Goal: Information Seeking & Learning: Compare options

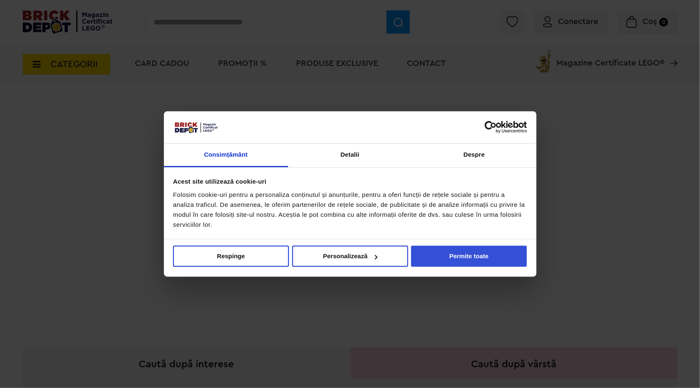
click at [471, 264] on button "Permite toate" at bounding box center [469, 256] width 116 height 21
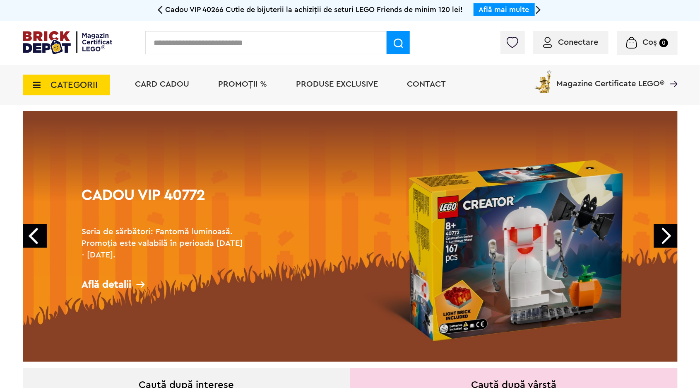
click at [39, 90] on span "CATEGORII" at bounding box center [66, 85] width 87 height 21
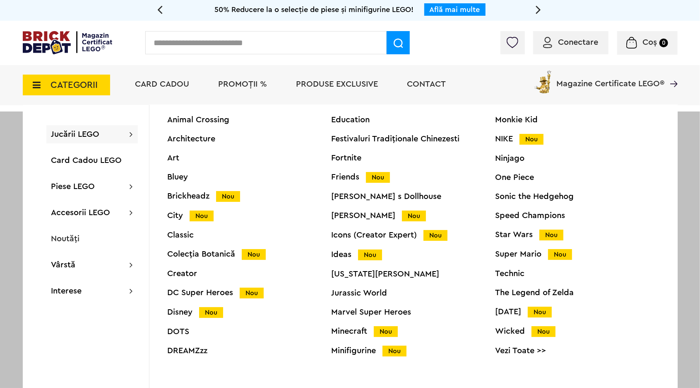
scroll to position [30, 0]
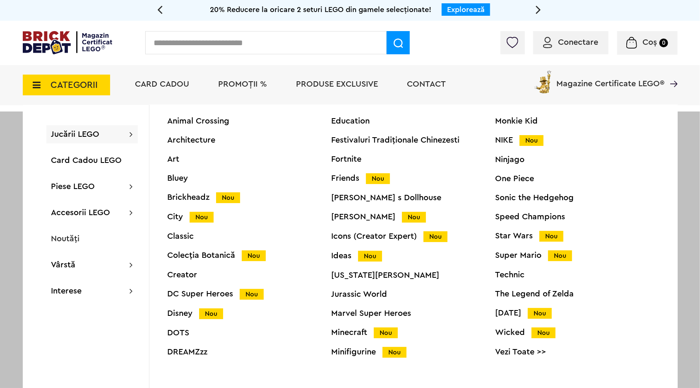
click at [398, 237] on div "Icons (Creator Expert) Nou" at bounding box center [414, 236] width 164 height 9
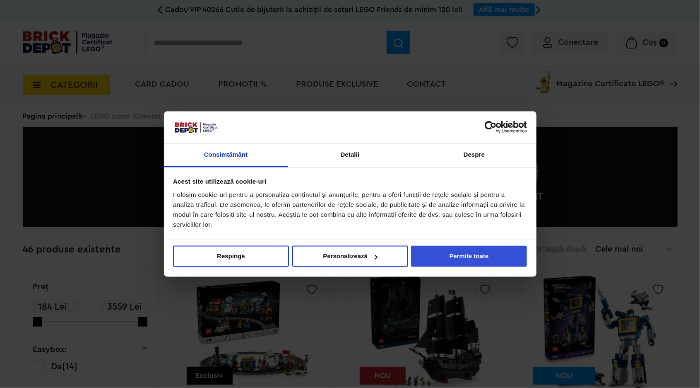
click at [453, 257] on button "Permite toate" at bounding box center [469, 256] width 116 height 21
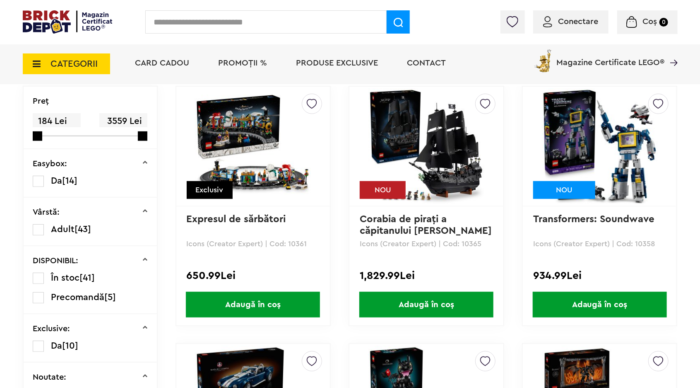
scroll to position [196, 0]
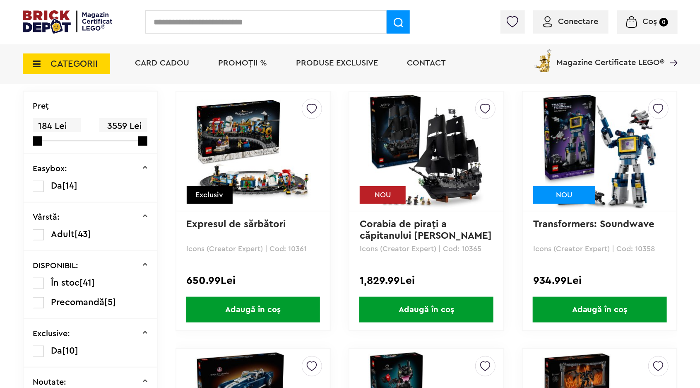
click at [454, 169] on img at bounding box center [427, 151] width 116 height 116
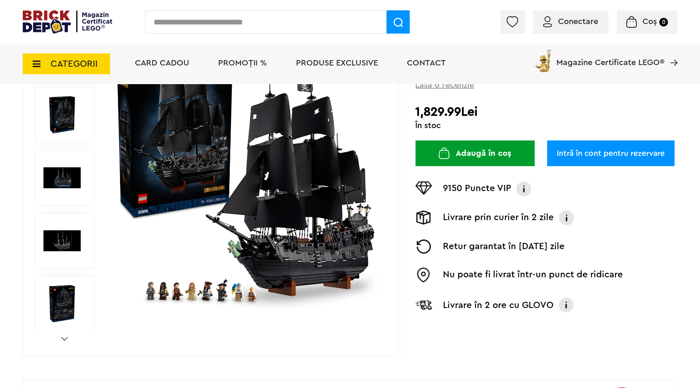
scroll to position [143, 0]
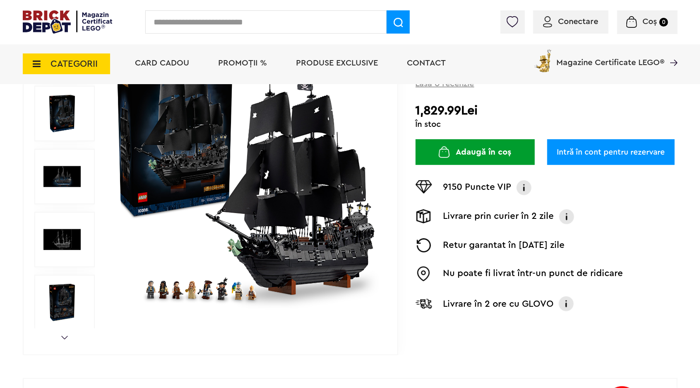
click at [266, 244] on img at bounding box center [246, 176] width 267 height 267
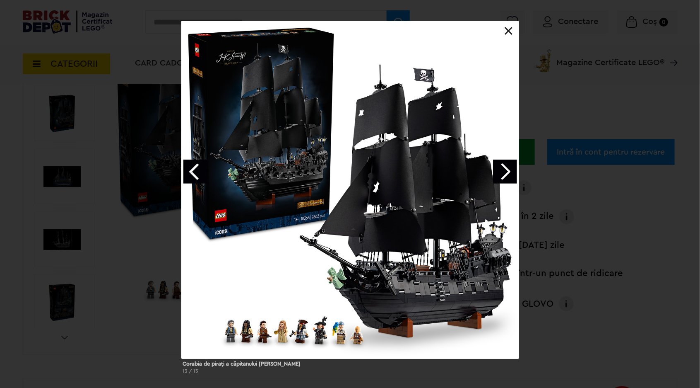
click at [438, 198] on div at bounding box center [350, 190] width 338 height 338
click at [506, 171] on link "Next image" at bounding box center [505, 171] width 24 height 24
click at [509, 169] on link "Next image" at bounding box center [505, 171] width 24 height 24
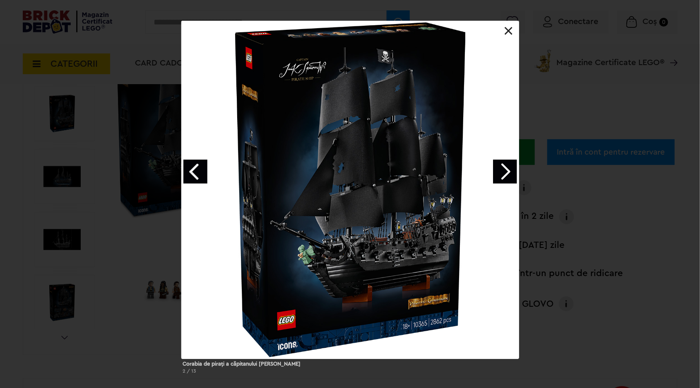
click at [510, 172] on link "Next image" at bounding box center [505, 171] width 24 height 24
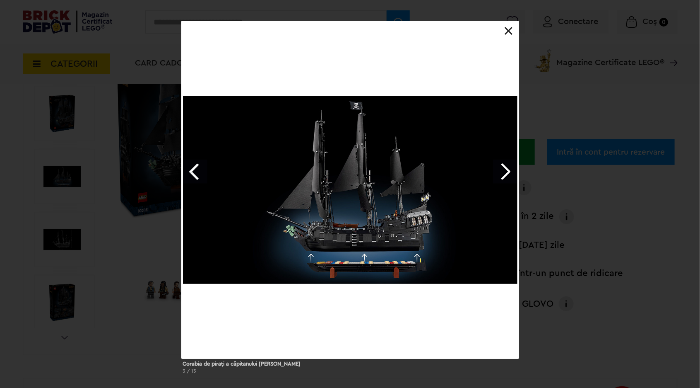
click at [191, 175] on link "Previous image" at bounding box center [196, 171] width 24 height 24
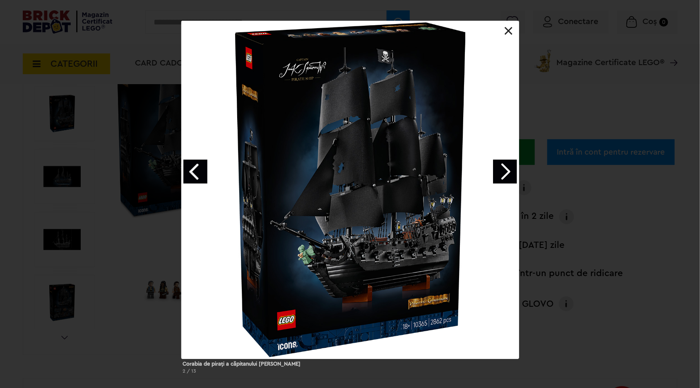
click at [511, 173] on link "Next image" at bounding box center [505, 171] width 24 height 24
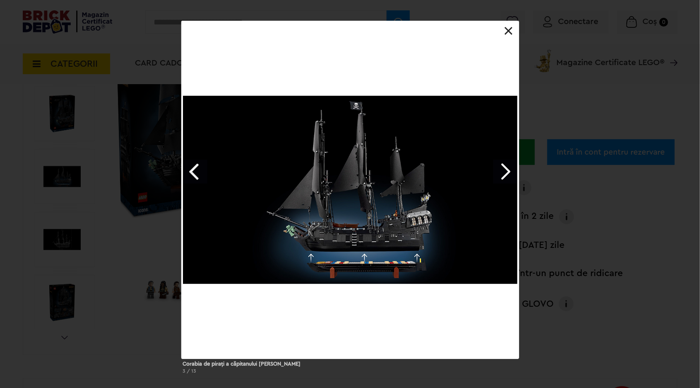
click at [510, 183] on link "Next image" at bounding box center [505, 171] width 24 height 24
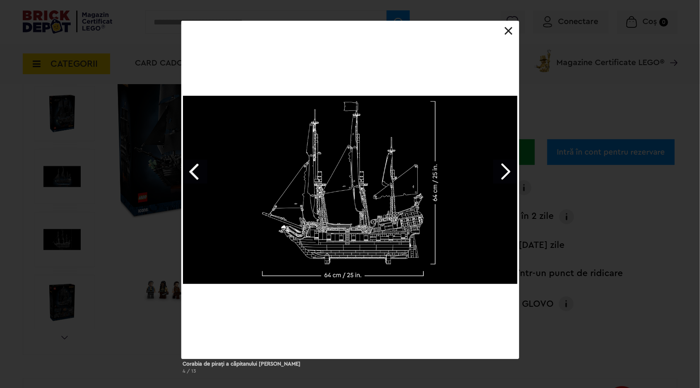
click at [508, 173] on link "Next image" at bounding box center [505, 171] width 24 height 24
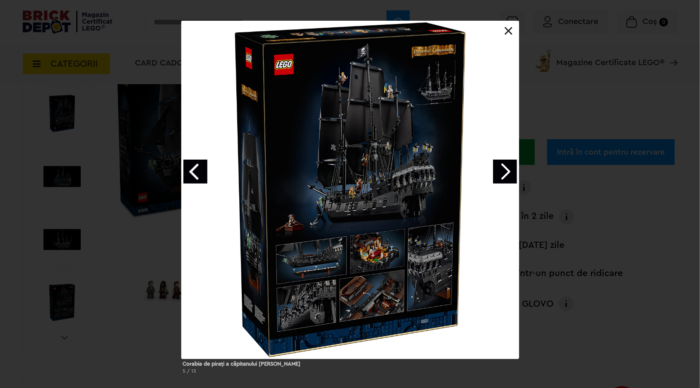
click at [497, 181] on link "Next image" at bounding box center [505, 171] width 24 height 24
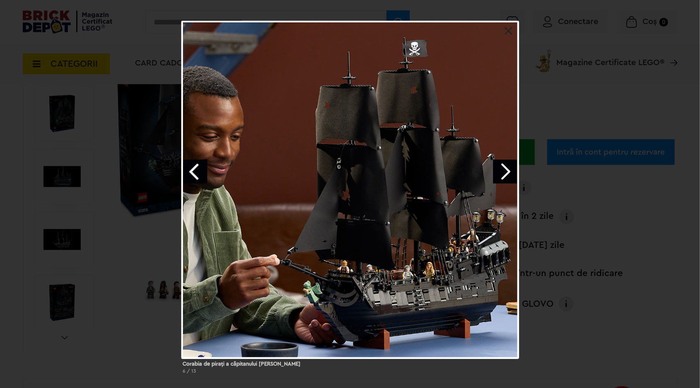
click at [507, 171] on link "Next image" at bounding box center [505, 171] width 24 height 24
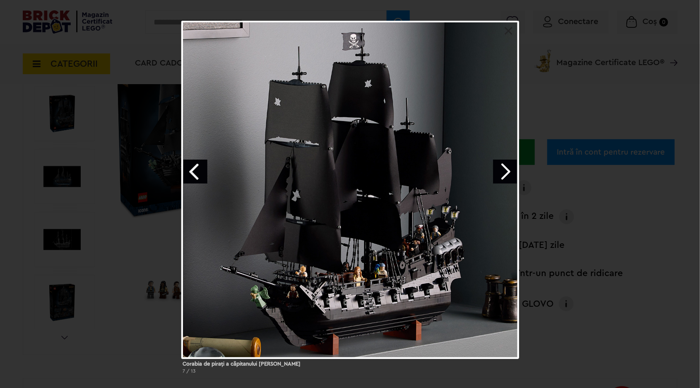
click at [501, 169] on link "Next image" at bounding box center [505, 171] width 24 height 24
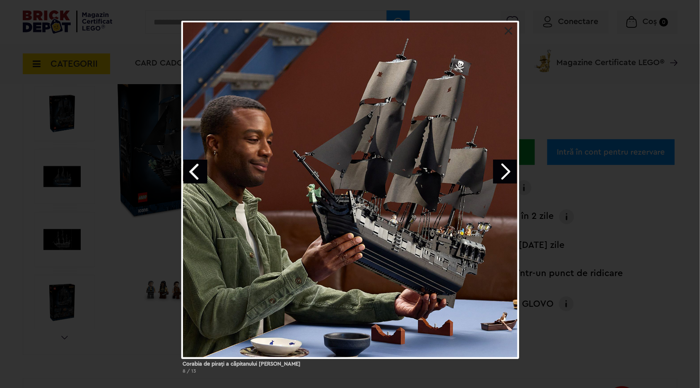
click at [509, 171] on link "Next image" at bounding box center [505, 171] width 24 height 24
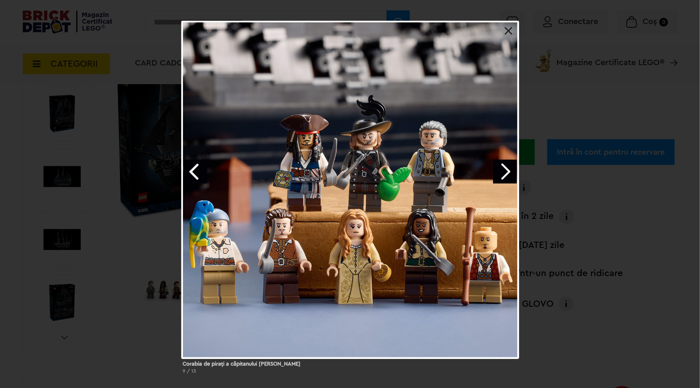
click at [511, 174] on link "Next image" at bounding box center [505, 171] width 24 height 24
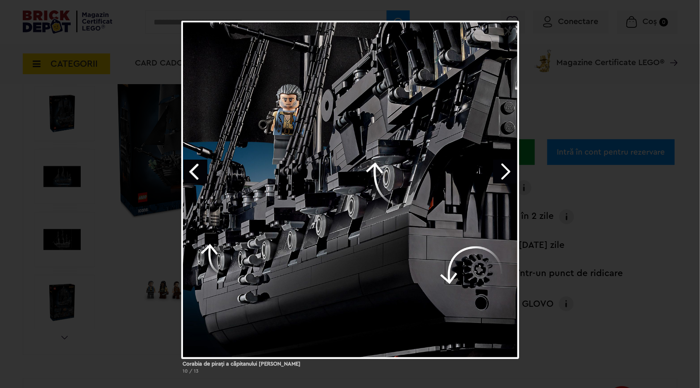
click at [507, 174] on link "Next image" at bounding box center [505, 171] width 24 height 24
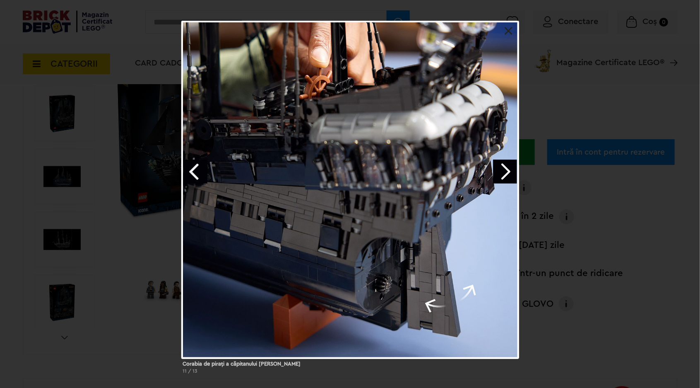
click at [507, 167] on link "Next image" at bounding box center [505, 171] width 24 height 24
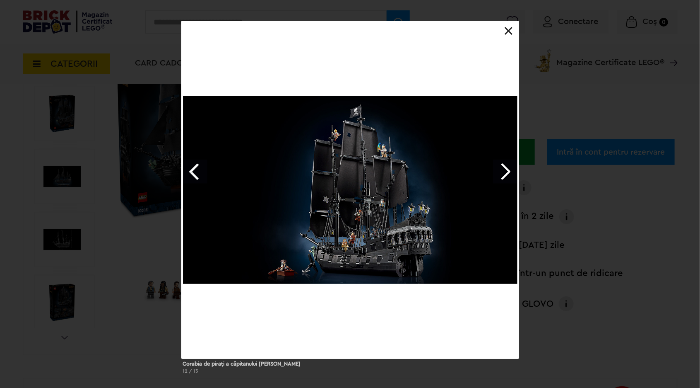
click at [502, 174] on link "Next image" at bounding box center [505, 171] width 24 height 24
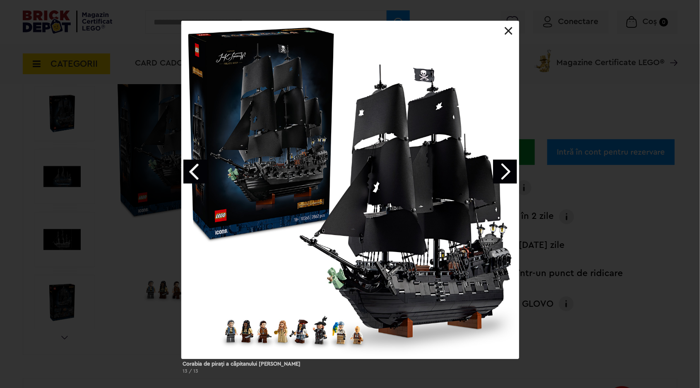
click at [505, 174] on link "Next image" at bounding box center [505, 171] width 24 height 24
click at [508, 176] on link "Next image" at bounding box center [505, 171] width 24 height 24
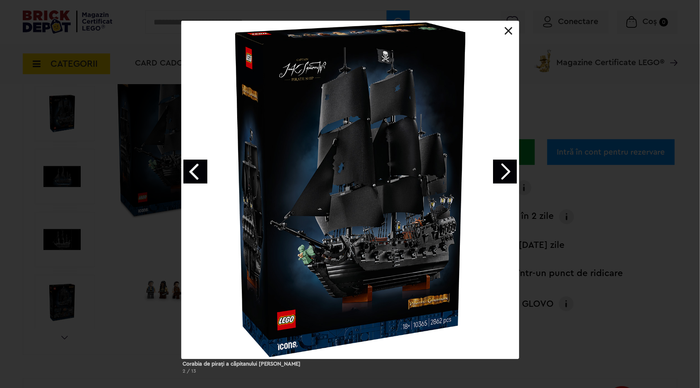
click at [511, 32] on link at bounding box center [509, 31] width 8 height 8
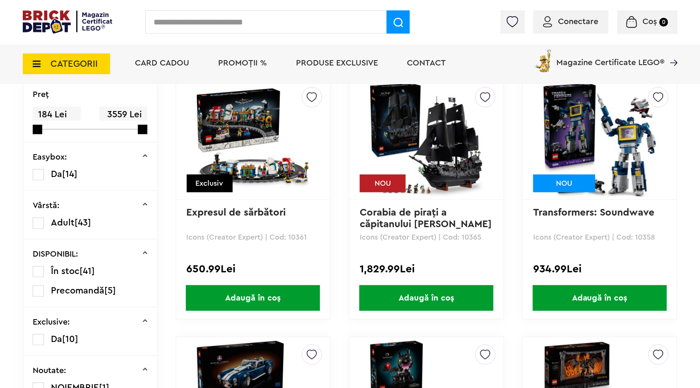
scroll to position [210, 0]
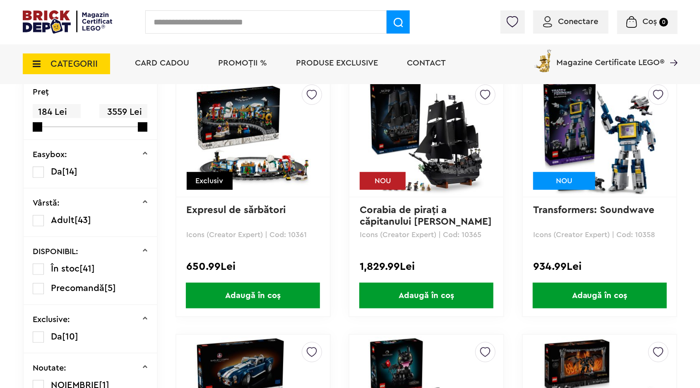
click at [592, 134] on img at bounding box center [600, 137] width 116 height 116
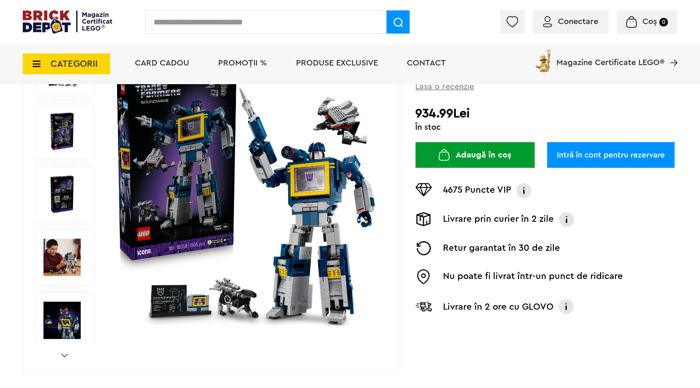
scroll to position [125, 0]
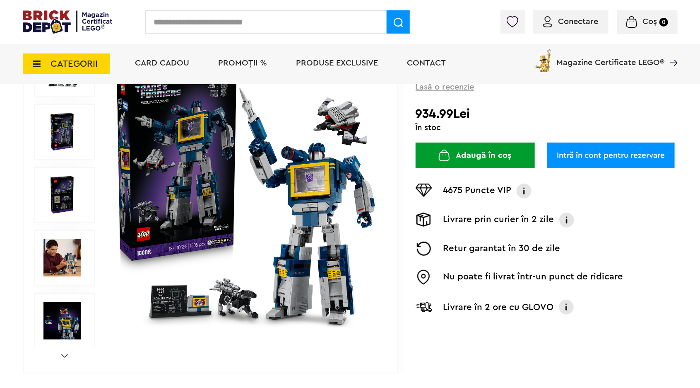
click at [183, 201] on img at bounding box center [246, 194] width 267 height 267
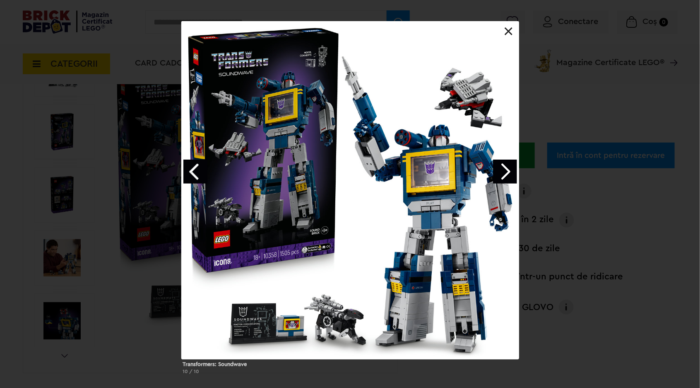
click at [506, 169] on link "Next image" at bounding box center [505, 171] width 24 height 24
click at [506, 175] on link "Next image" at bounding box center [505, 171] width 24 height 24
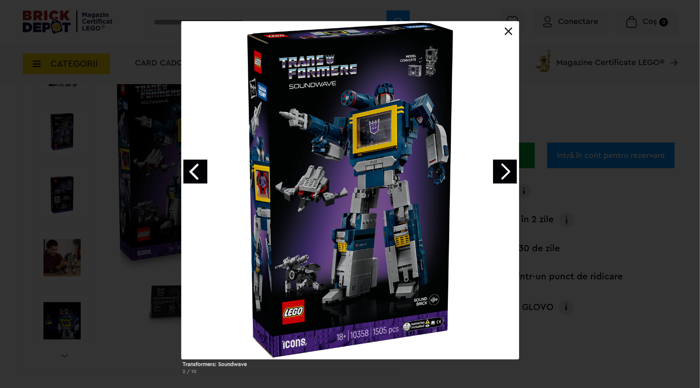
click at [501, 182] on link "Next image" at bounding box center [505, 171] width 24 height 24
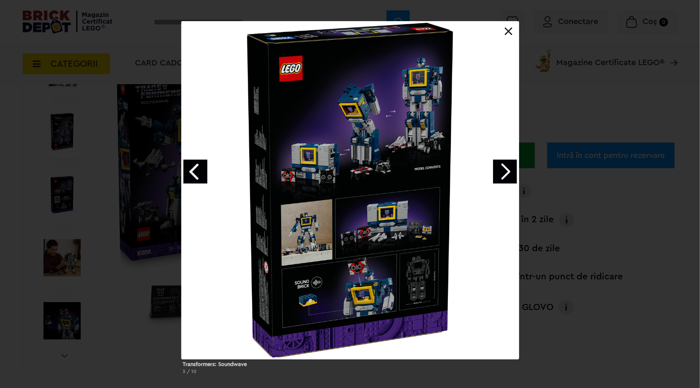
click at [508, 171] on link "Next image" at bounding box center [505, 171] width 24 height 24
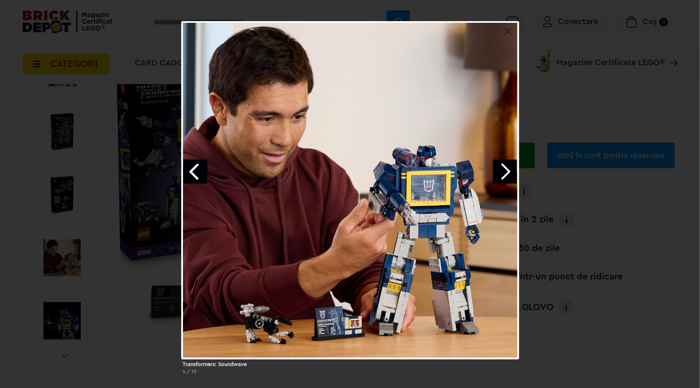
click at [508, 175] on link "Next image" at bounding box center [505, 171] width 24 height 24
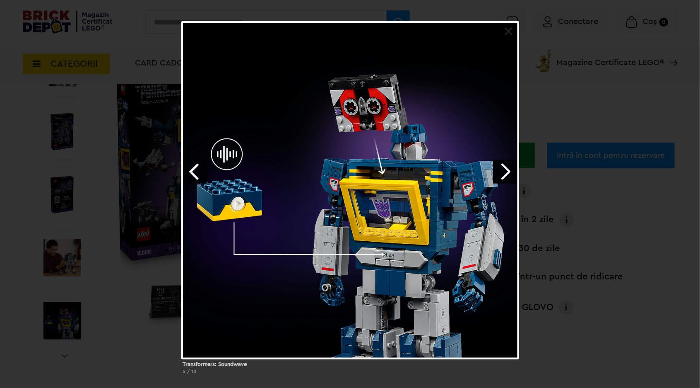
click at [507, 173] on link "Next image" at bounding box center [505, 171] width 24 height 24
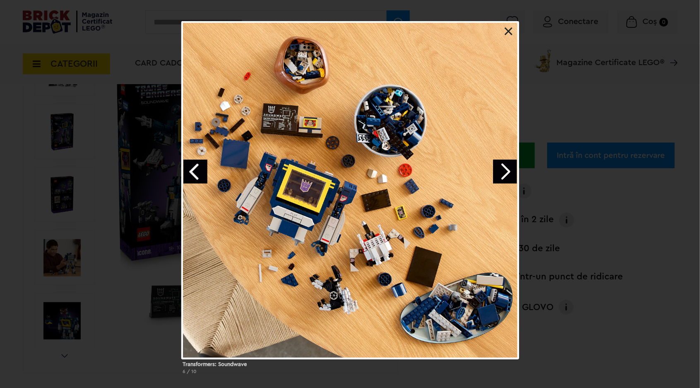
click at [505, 183] on link "Next image" at bounding box center [505, 171] width 24 height 24
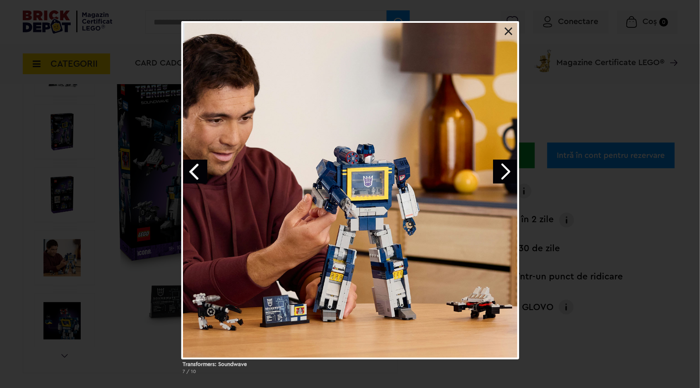
click at [512, 176] on link "Next image" at bounding box center [505, 171] width 24 height 24
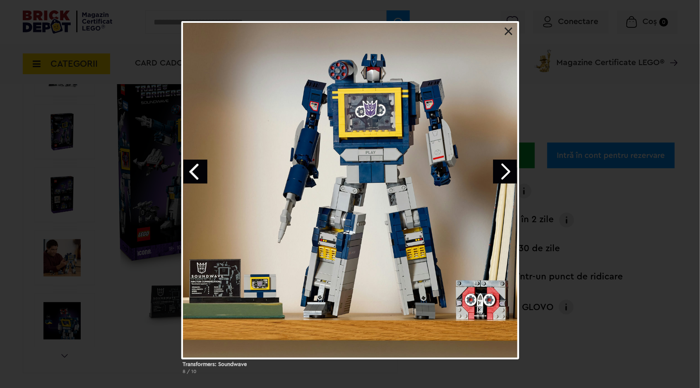
click at [506, 182] on link "Next image" at bounding box center [505, 171] width 24 height 24
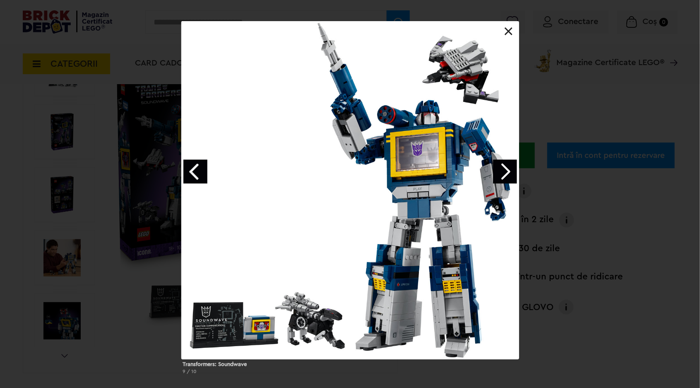
click at [511, 181] on link "Next image" at bounding box center [505, 171] width 24 height 24
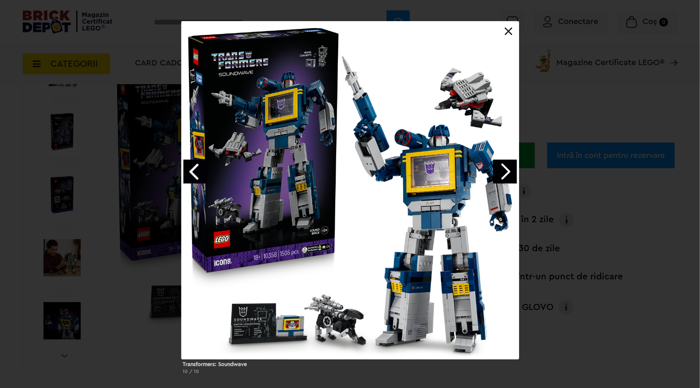
click at [513, 176] on link "Next image" at bounding box center [505, 171] width 24 height 24
click at [506, 169] on link "Next image" at bounding box center [505, 171] width 24 height 24
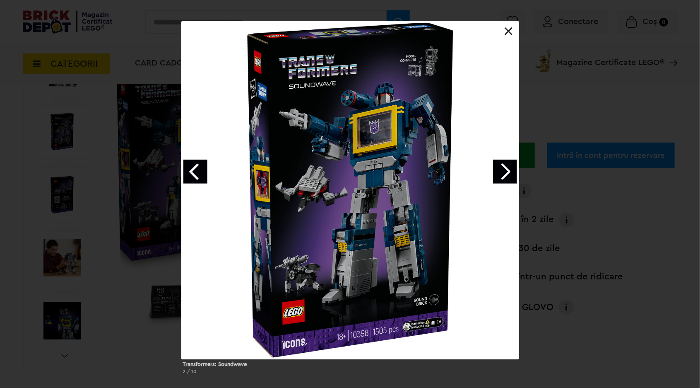
click at [518, 30] on div at bounding box center [350, 190] width 338 height 338
click at [509, 32] on link at bounding box center [509, 31] width 8 height 8
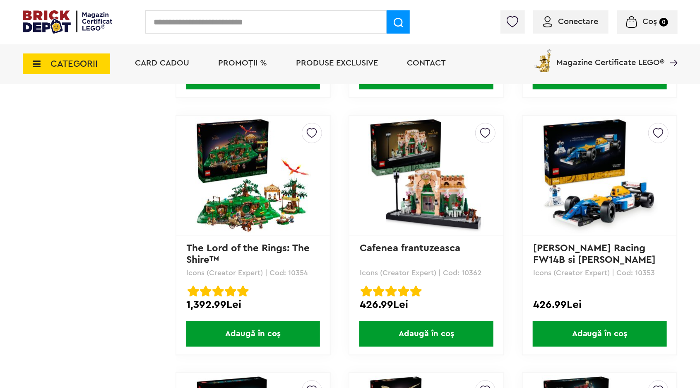
scroll to position [944, 0]
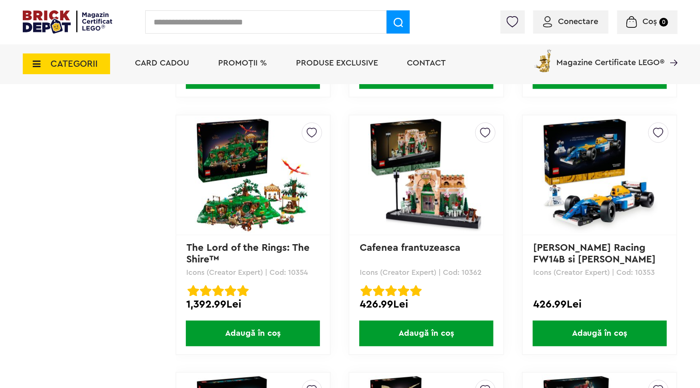
click at [448, 205] on img at bounding box center [427, 175] width 116 height 116
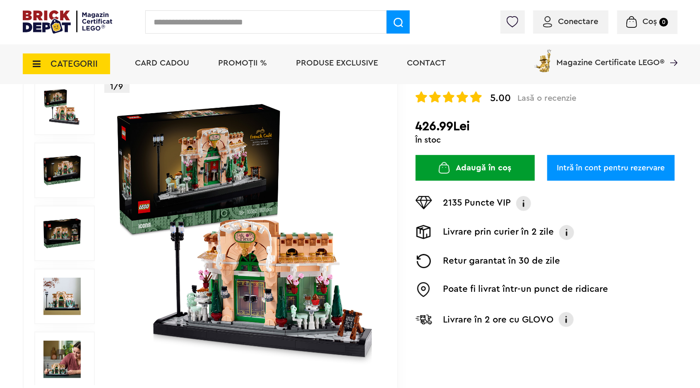
scroll to position [89, 0]
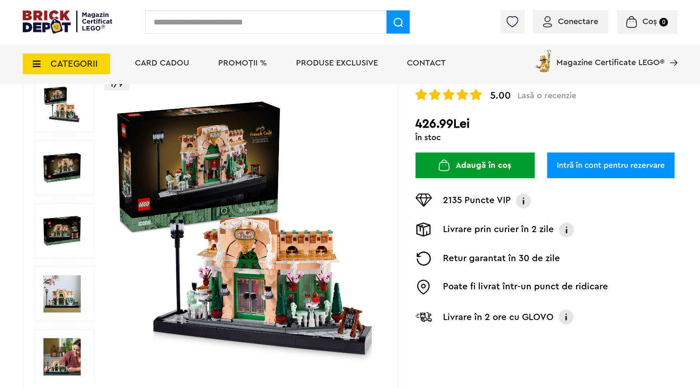
click at [340, 268] on img at bounding box center [246, 230] width 267 height 267
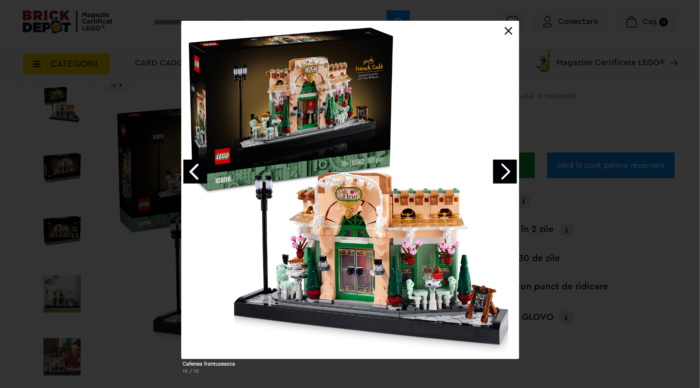
click at [502, 177] on link "Next image" at bounding box center [505, 171] width 24 height 24
click at [506, 169] on link "Next image" at bounding box center [505, 171] width 24 height 24
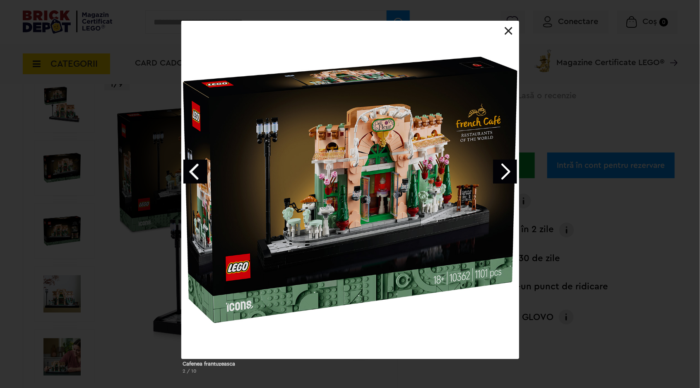
click at [509, 178] on link "Next image" at bounding box center [505, 171] width 24 height 24
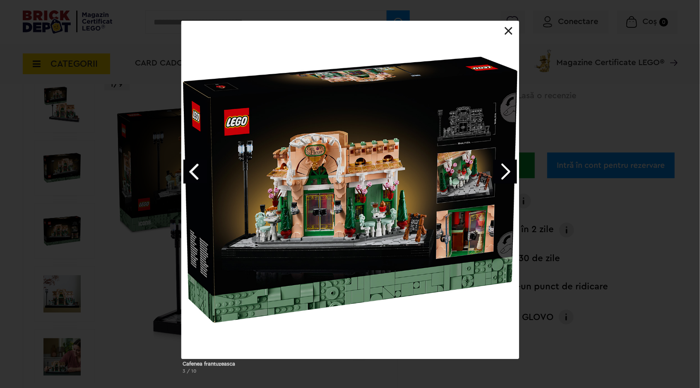
click at [504, 174] on link "Next image" at bounding box center [505, 171] width 24 height 24
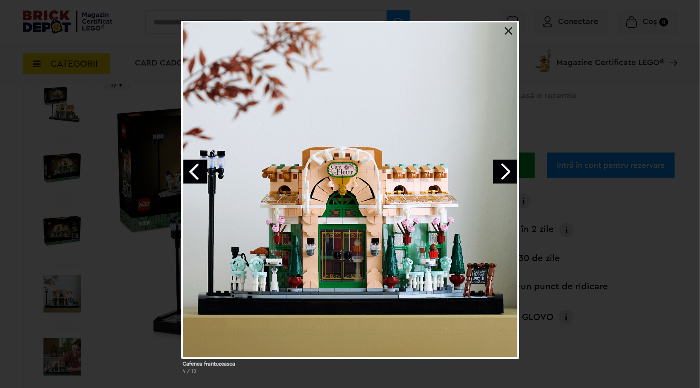
click at [197, 175] on link "Previous image" at bounding box center [196, 171] width 24 height 24
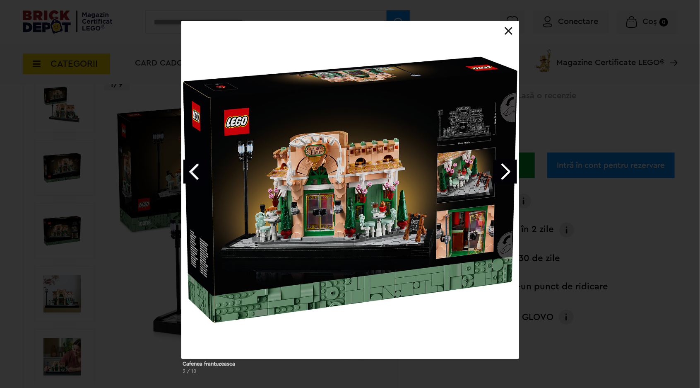
click at [509, 171] on link "Next image" at bounding box center [505, 171] width 24 height 24
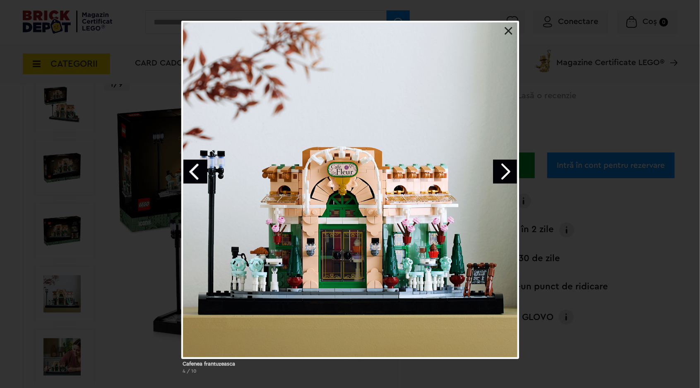
click at [508, 171] on link "Next image" at bounding box center [505, 171] width 24 height 24
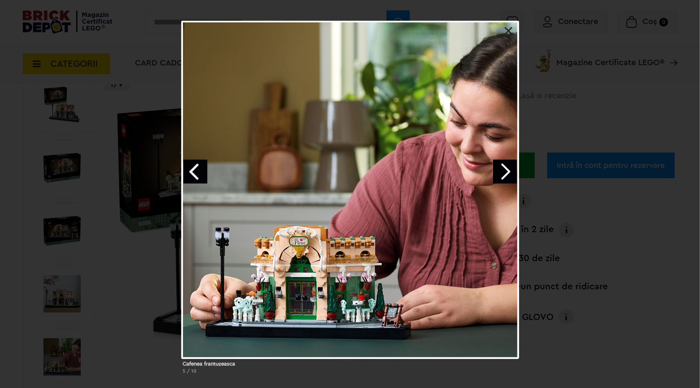
click at [511, 179] on link "Next image" at bounding box center [505, 171] width 24 height 24
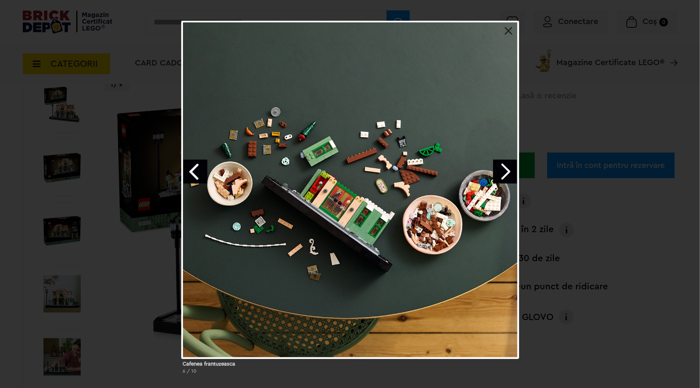
click at [507, 169] on link "Next image" at bounding box center [505, 171] width 24 height 24
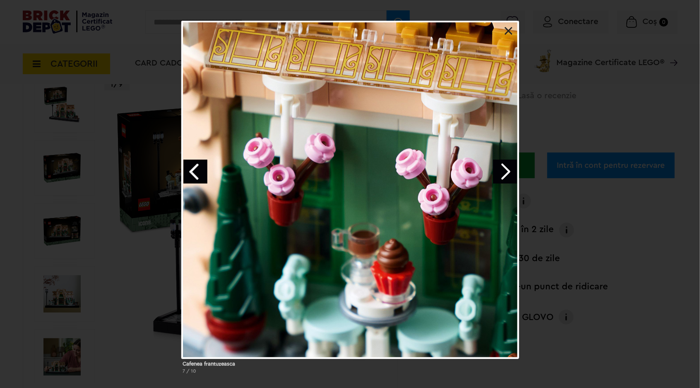
click at [507, 175] on link "Next image" at bounding box center [505, 171] width 24 height 24
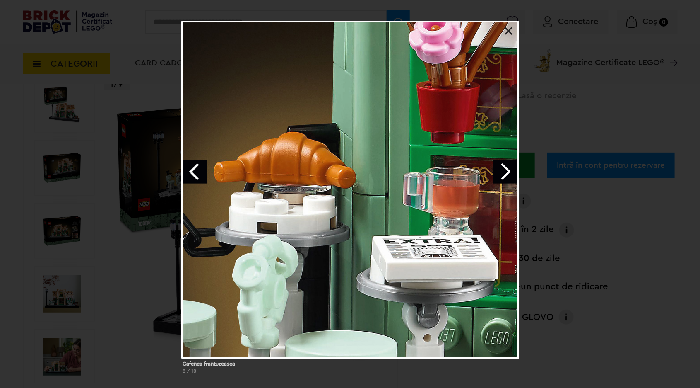
click at [506, 177] on link "Next image" at bounding box center [505, 171] width 24 height 24
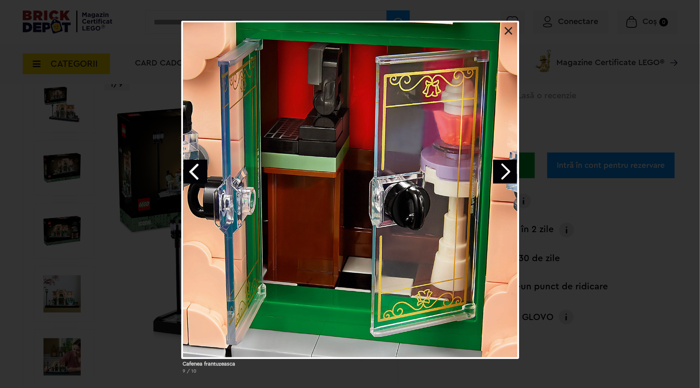
click at [507, 176] on link "Next image" at bounding box center [505, 171] width 24 height 24
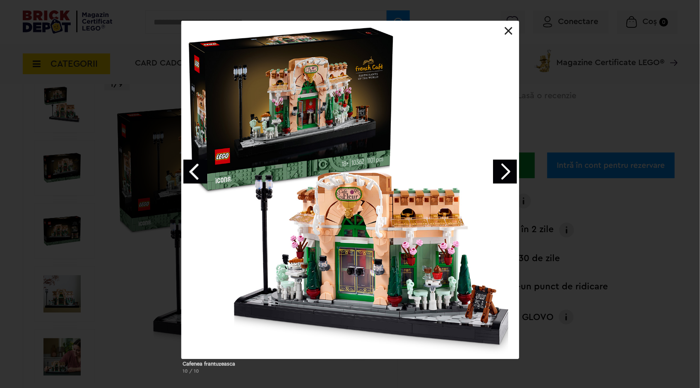
click at [512, 175] on link "Next image" at bounding box center [505, 171] width 24 height 24
click at [511, 178] on link "Next image" at bounding box center [505, 171] width 24 height 24
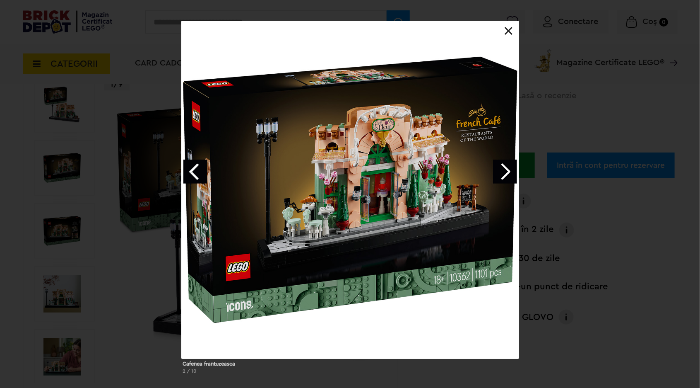
click at [508, 181] on link "Next image" at bounding box center [505, 171] width 24 height 24
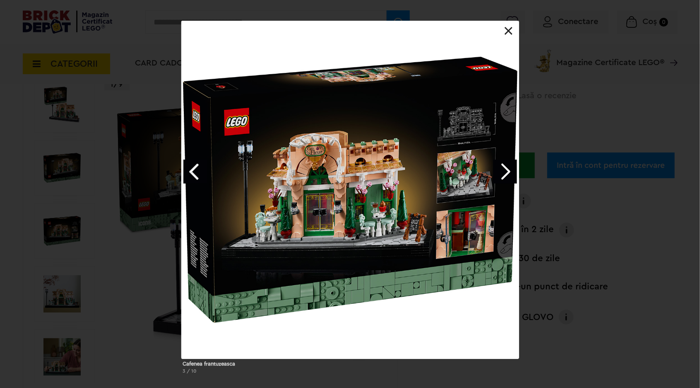
click at [510, 181] on link "Next image" at bounding box center [505, 171] width 24 height 24
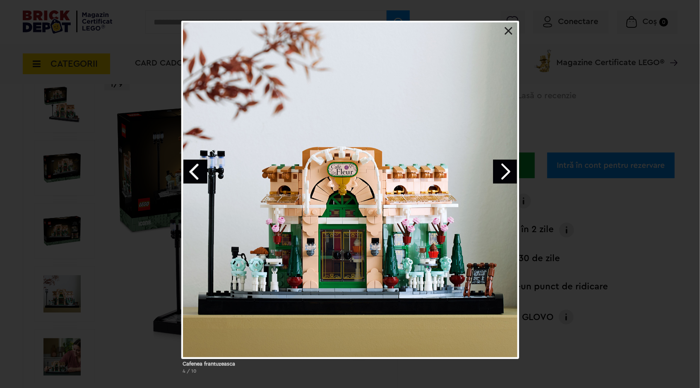
click at [506, 181] on link "Next image" at bounding box center [505, 171] width 24 height 24
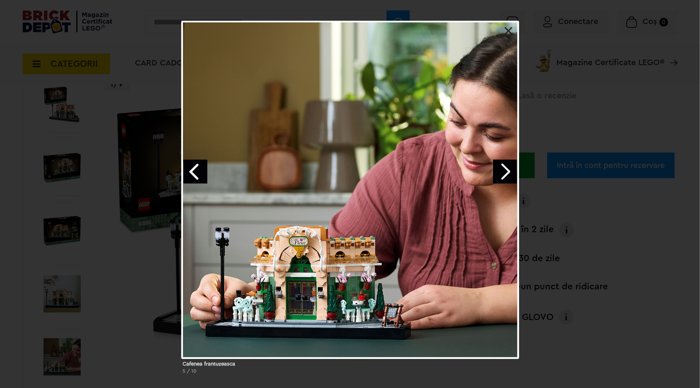
click at [506, 180] on link "Next image" at bounding box center [505, 171] width 24 height 24
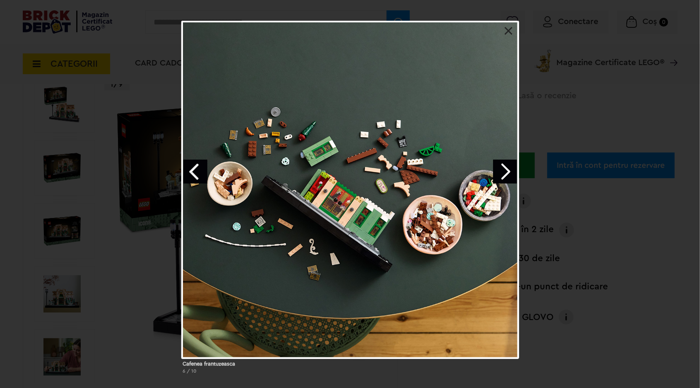
click at [510, 178] on link "Next image" at bounding box center [505, 171] width 24 height 24
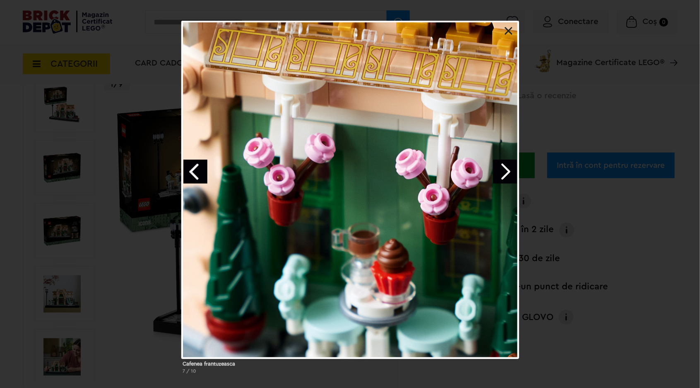
click at [510, 181] on link "Next image" at bounding box center [505, 171] width 24 height 24
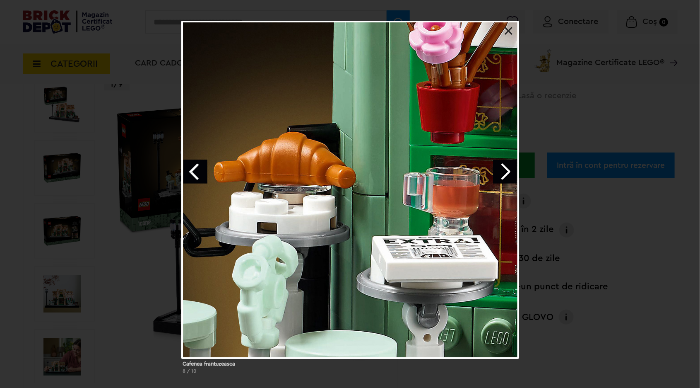
click at [510, 181] on link "Next image" at bounding box center [505, 171] width 24 height 24
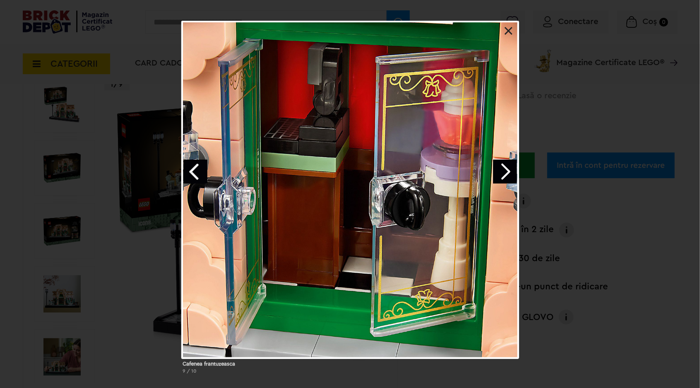
click at [514, 181] on link "Next image" at bounding box center [505, 171] width 24 height 24
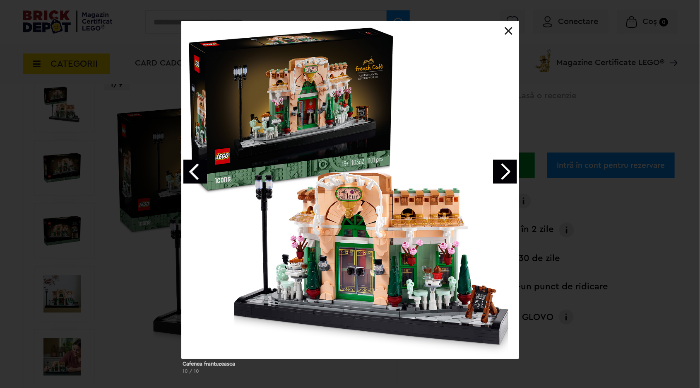
click at [512, 181] on link "Next image" at bounding box center [505, 171] width 24 height 24
click at [511, 181] on link "Next image" at bounding box center [505, 171] width 24 height 24
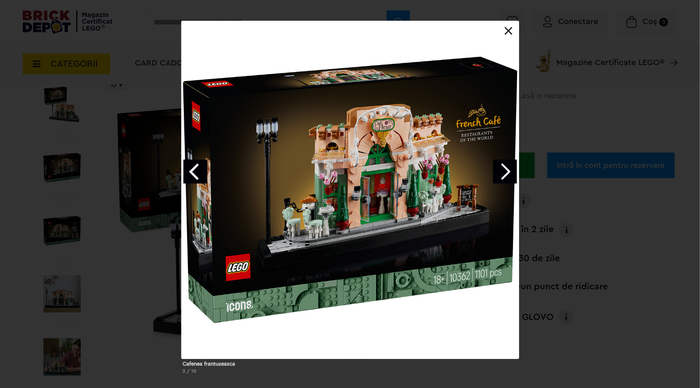
click at [511, 180] on link "Next image" at bounding box center [505, 171] width 24 height 24
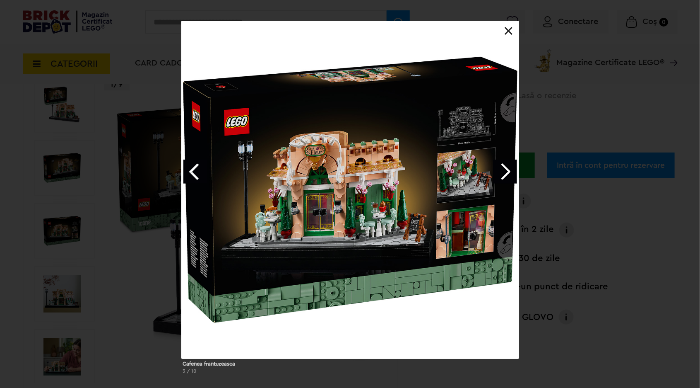
click at [512, 176] on link "Next image" at bounding box center [505, 171] width 24 height 24
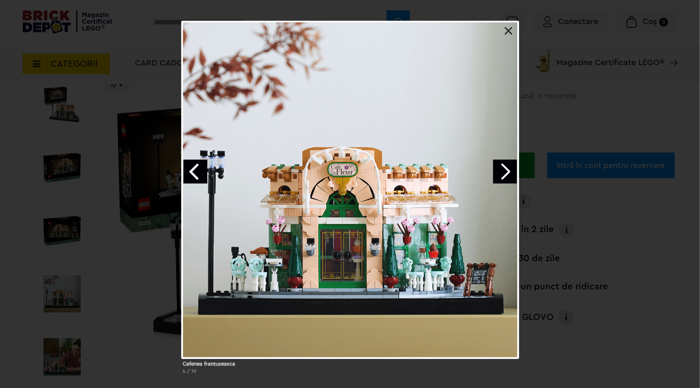
click at [508, 183] on link "Next image" at bounding box center [505, 171] width 24 height 24
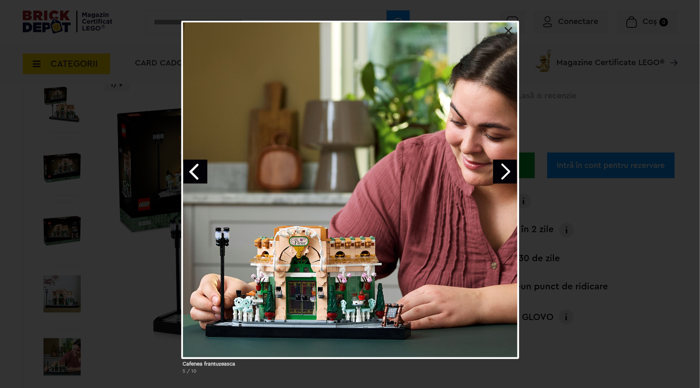
click at [507, 179] on link "Next image" at bounding box center [505, 171] width 24 height 24
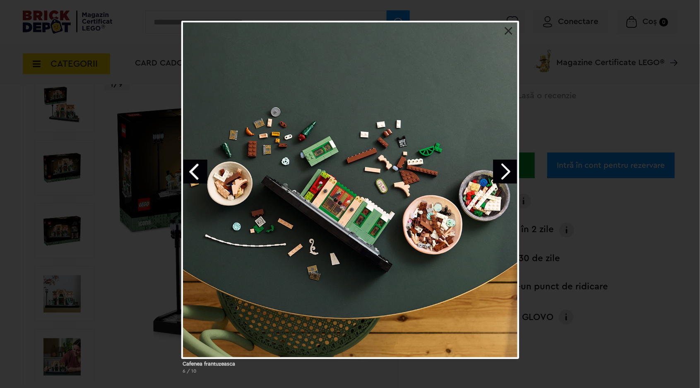
click at [508, 170] on link "Next image" at bounding box center [505, 171] width 24 height 24
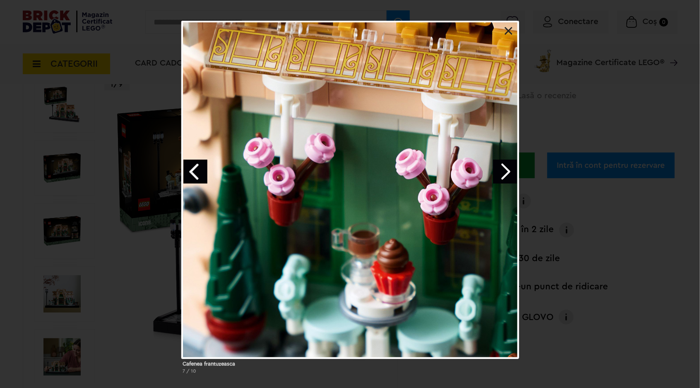
click at [504, 176] on link "Next image" at bounding box center [505, 171] width 24 height 24
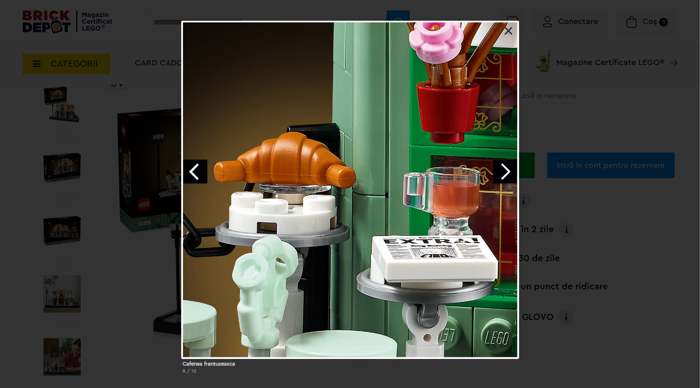
click at [497, 183] on link "Next image" at bounding box center [505, 171] width 24 height 24
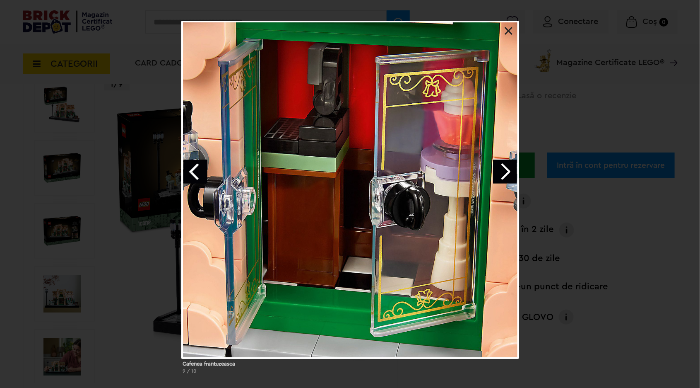
click at [506, 31] on link at bounding box center [509, 31] width 8 height 8
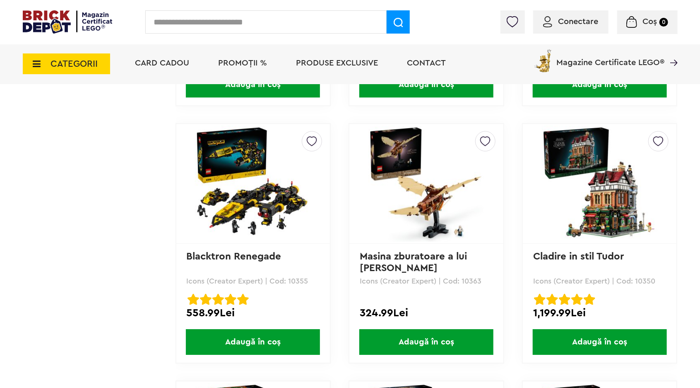
scroll to position [1195, 0]
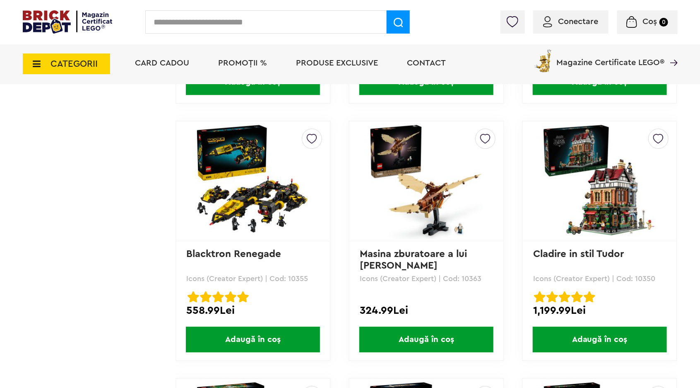
click at [615, 192] on img at bounding box center [600, 181] width 116 height 116
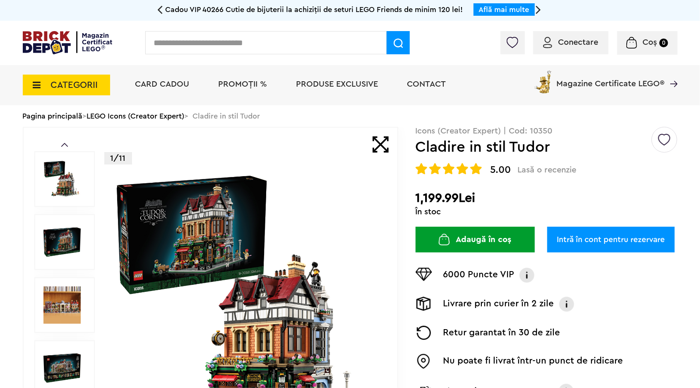
click at [307, 286] on img at bounding box center [246, 304] width 267 height 267
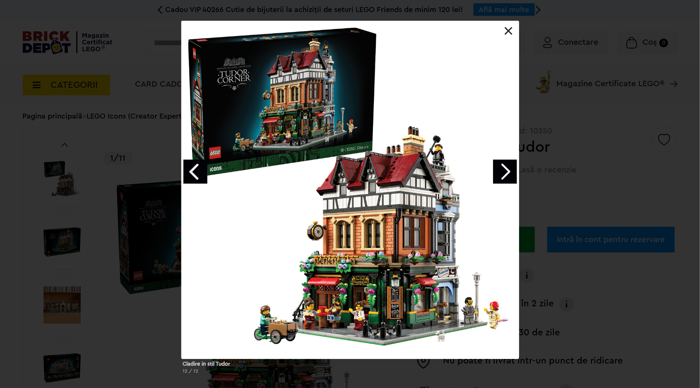
click at [509, 172] on link "Next image" at bounding box center [505, 171] width 24 height 24
click at [508, 175] on link "Next image" at bounding box center [505, 171] width 24 height 24
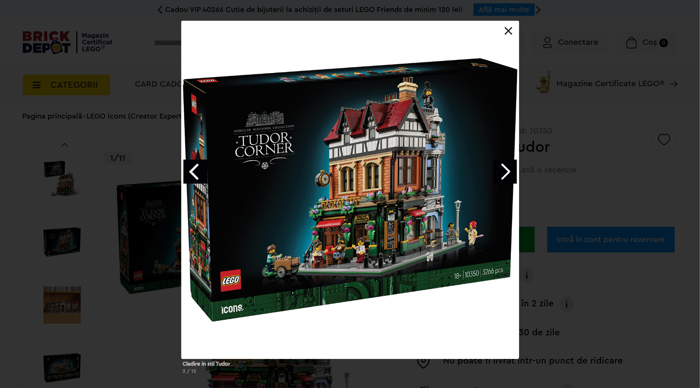
click at [505, 166] on link "Next image" at bounding box center [505, 171] width 24 height 24
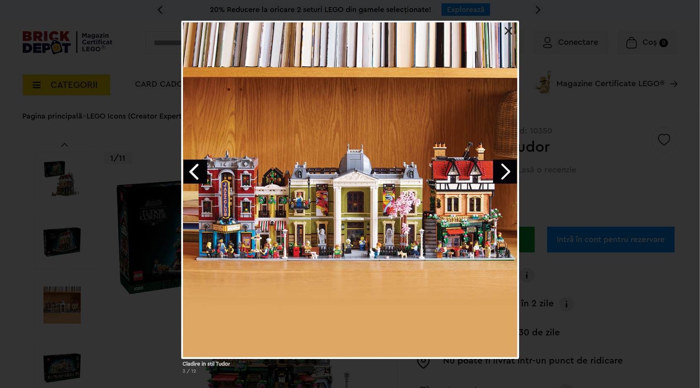
click at [509, 171] on link "Next image" at bounding box center [505, 171] width 24 height 24
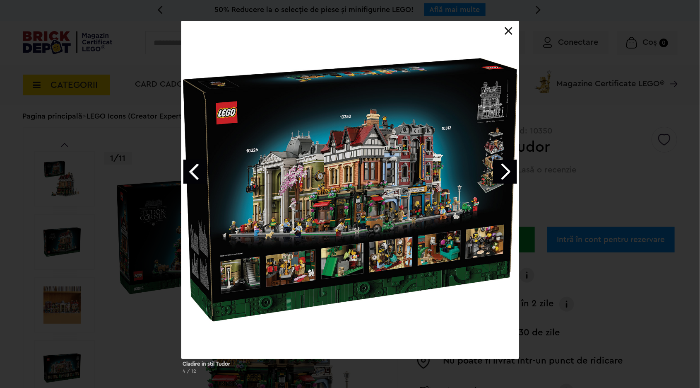
click at [509, 175] on link "Next image" at bounding box center [505, 171] width 24 height 24
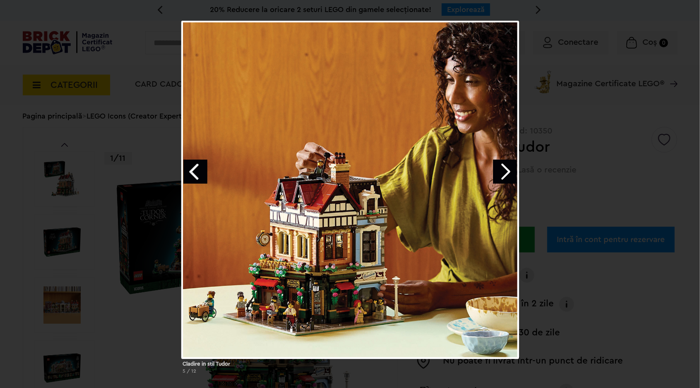
click at [510, 188] on div at bounding box center [350, 190] width 338 height 338
click at [510, 172] on link "Next image" at bounding box center [505, 171] width 24 height 24
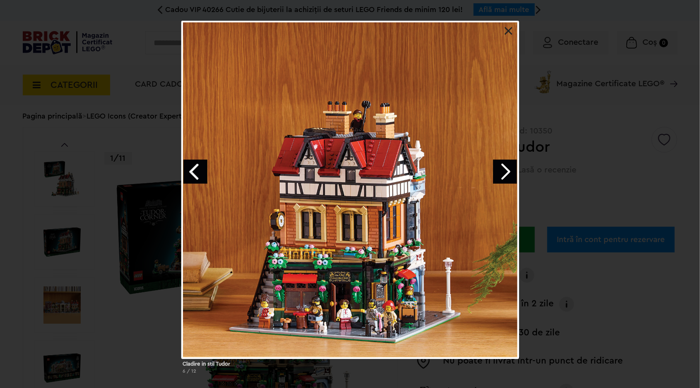
click at [511, 171] on link "Next image" at bounding box center [505, 171] width 24 height 24
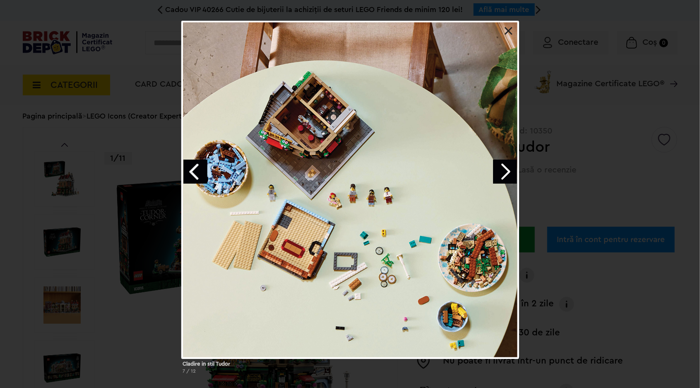
click at [506, 176] on link "Next image" at bounding box center [505, 171] width 24 height 24
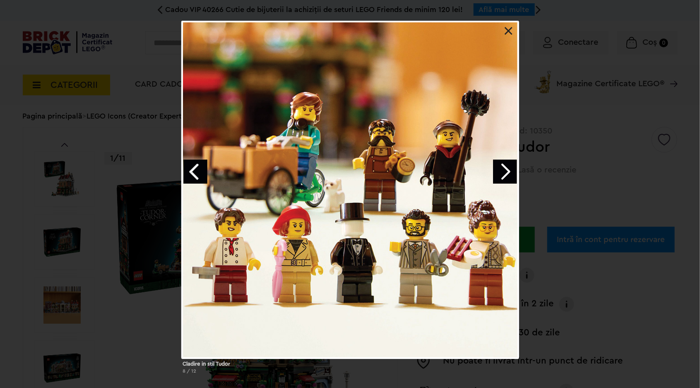
click at [506, 170] on link "Next image" at bounding box center [505, 171] width 24 height 24
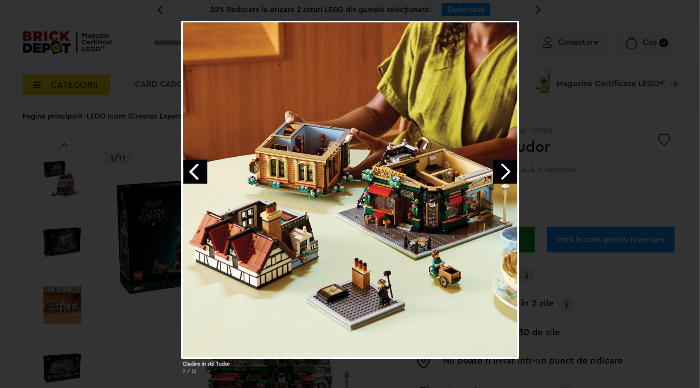
click at [499, 176] on link "Next image" at bounding box center [505, 171] width 24 height 24
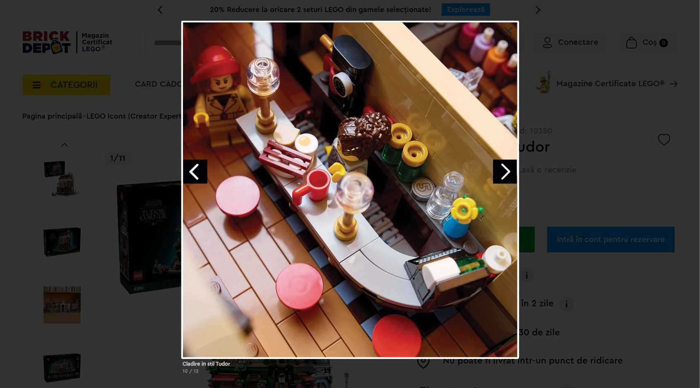
click at [507, 176] on link "Next image" at bounding box center [505, 171] width 24 height 24
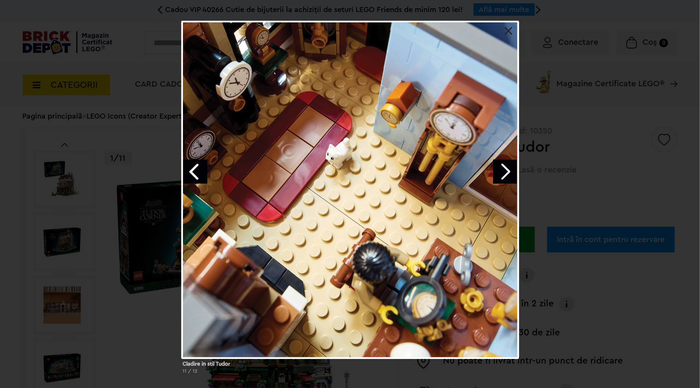
click at [500, 181] on link "Next image" at bounding box center [505, 171] width 24 height 24
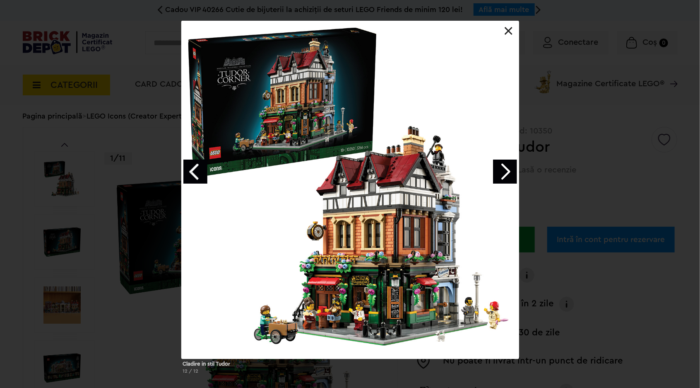
click at [507, 173] on link "Next image" at bounding box center [505, 171] width 24 height 24
click at [496, 189] on div at bounding box center [350, 190] width 338 height 338
click at [505, 178] on link "Next image" at bounding box center [505, 171] width 24 height 24
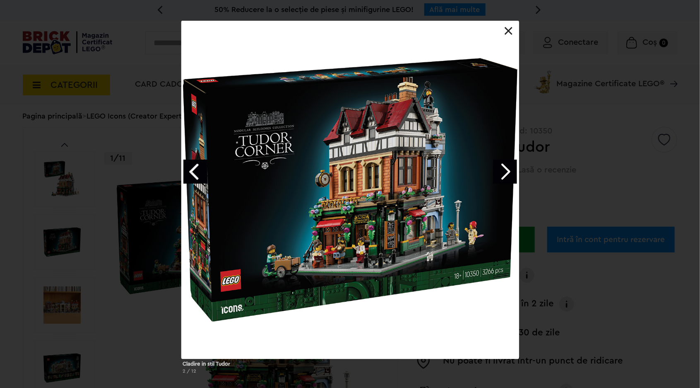
click at [502, 177] on link "Next image" at bounding box center [505, 171] width 24 height 24
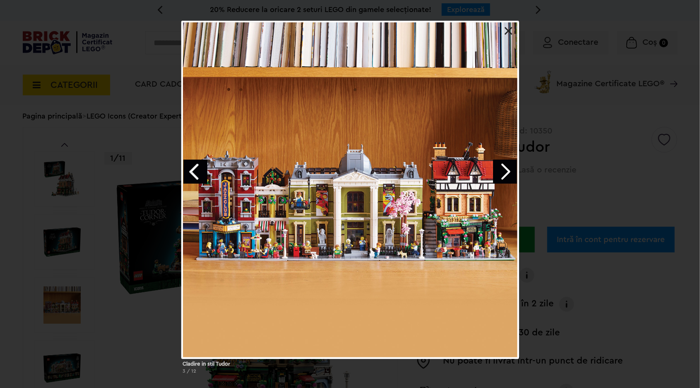
click at [512, 32] on link at bounding box center [509, 31] width 8 height 8
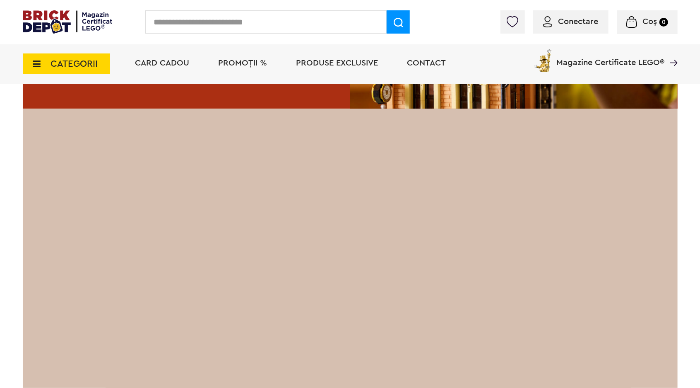
scroll to position [1468, 0]
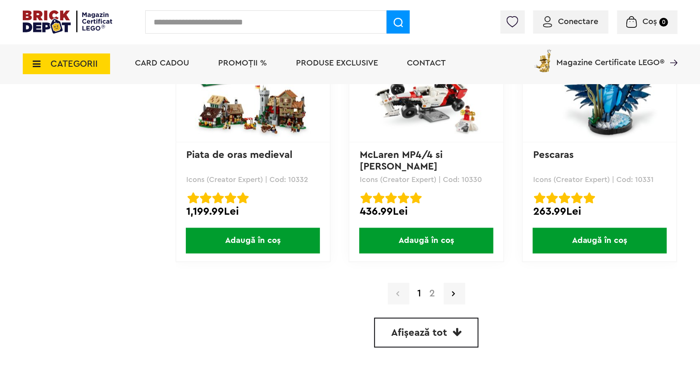
scroll to position [2323, 0]
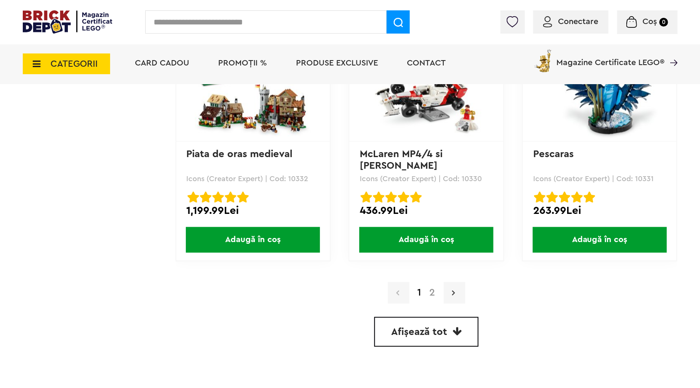
click at [454, 290] on icon at bounding box center [454, 293] width 3 height 8
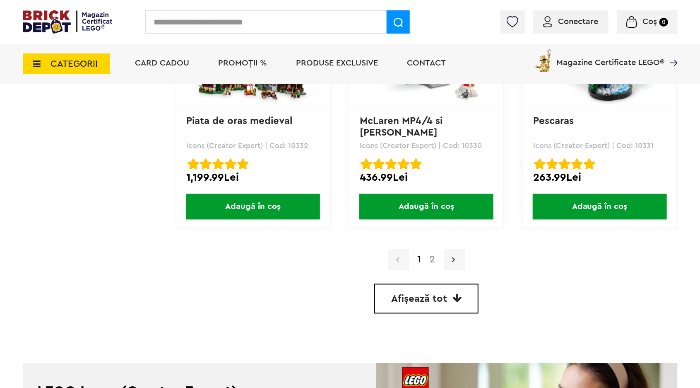
scroll to position [2363, 0]
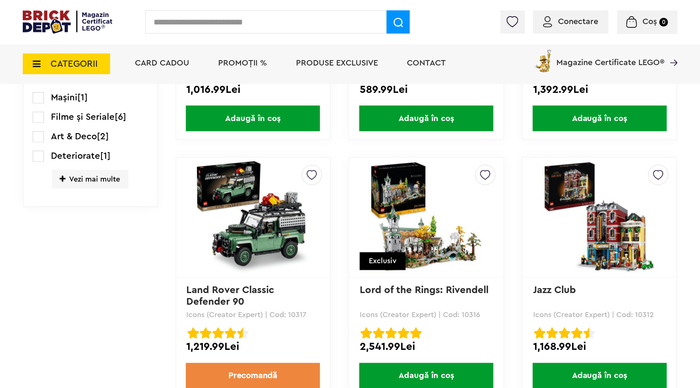
scroll to position [643, 0]
